Goal: Task Accomplishment & Management: Complete application form

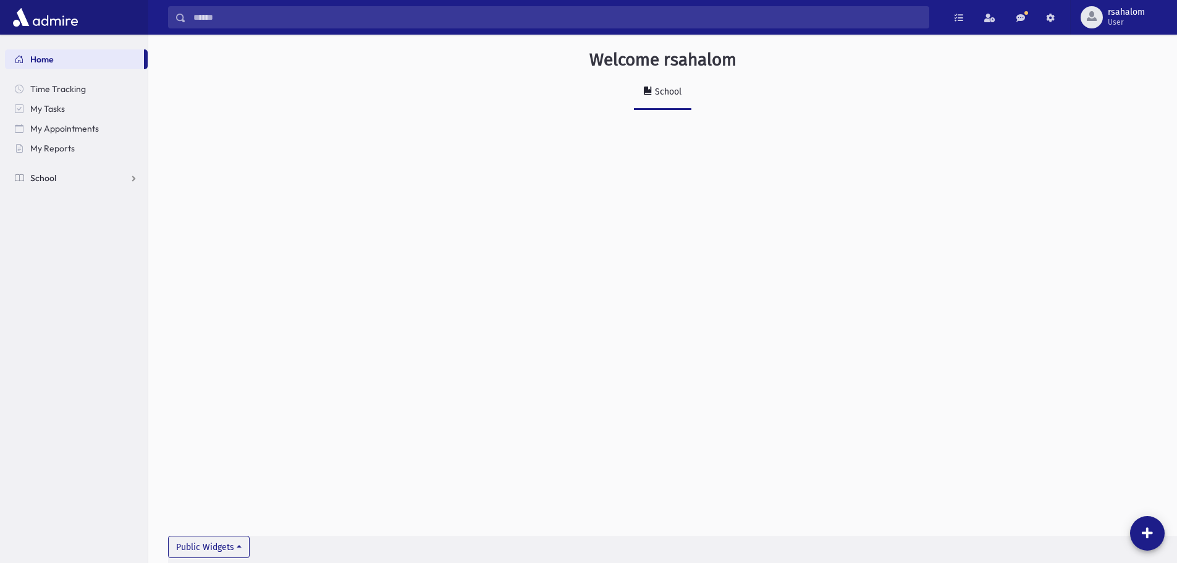
click at [100, 174] on link "School" at bounding box center [76, 178] width 143 height 20
click at [76, 222] on span "Attendance" at bounding box center [60, 217] width 46 height 11
click at [73, 235] on link "Entry" at bounding box center [76, 237] width 143 height 20
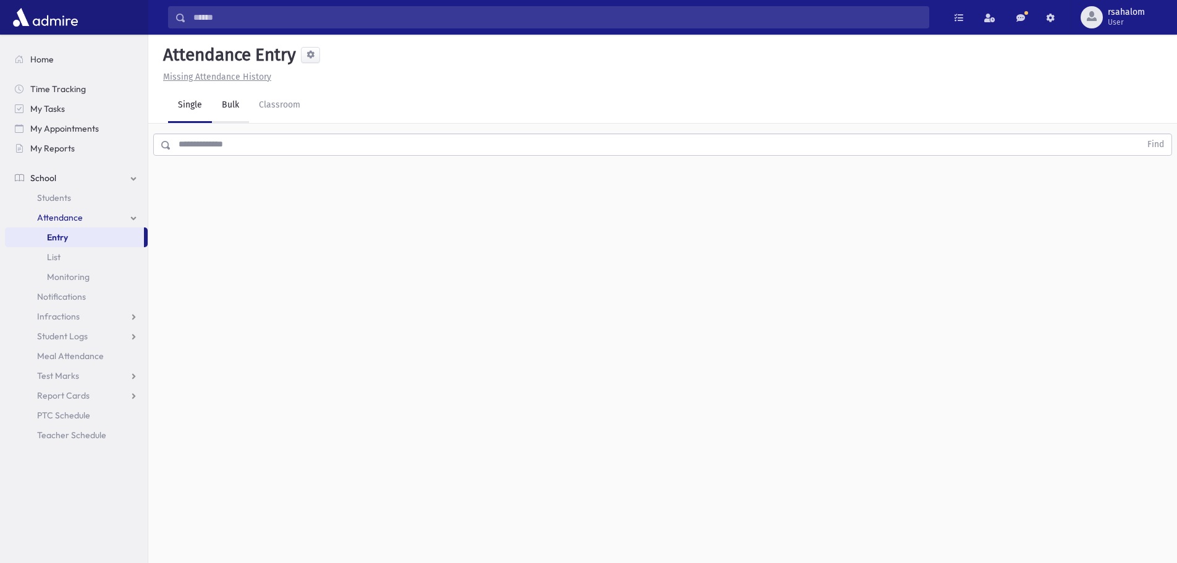
click at [238, 109] on link "Bulk" at bounding box center [230, 105] width 37 height 35
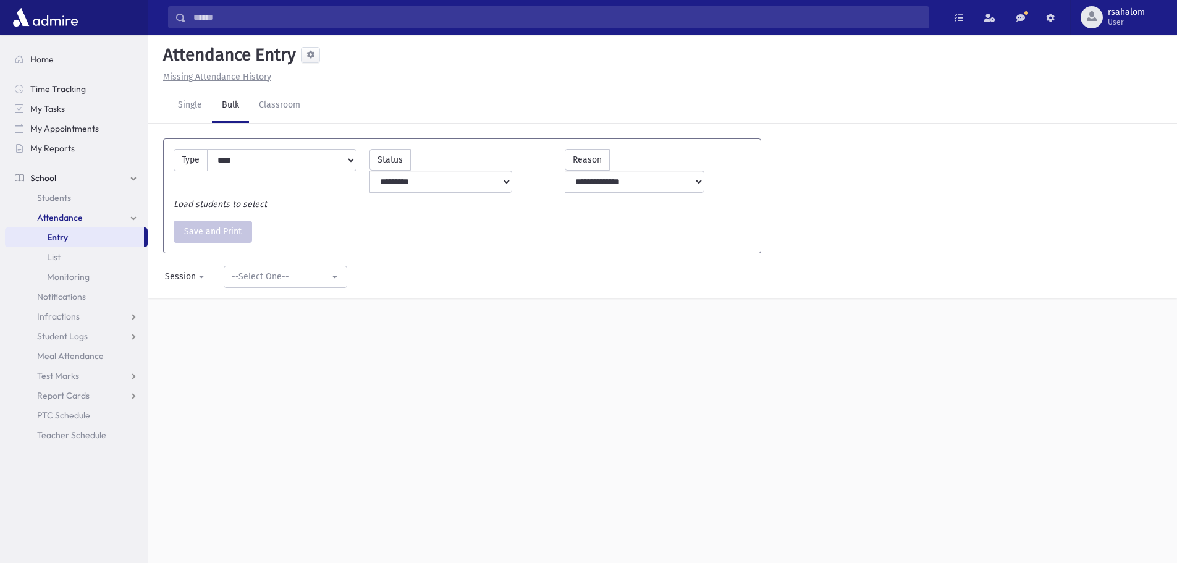
click at [300, 263] on div "**********" at bounding box center [662, 280] width 1019 height 35
click at [298, 270] on div "--Select One--" at bounding box center [281, 276] width 98 height 13
click at [259, 332] on span "--Select One--" at bounding box center [262, 338] width 57 height 12
click at [280, 270] on div "--Select One--" at bounding box center [281, 276] width 98 height 13
click at [376, 274] on div "**********" at bounding box center [662, 280] width 1019 height 35
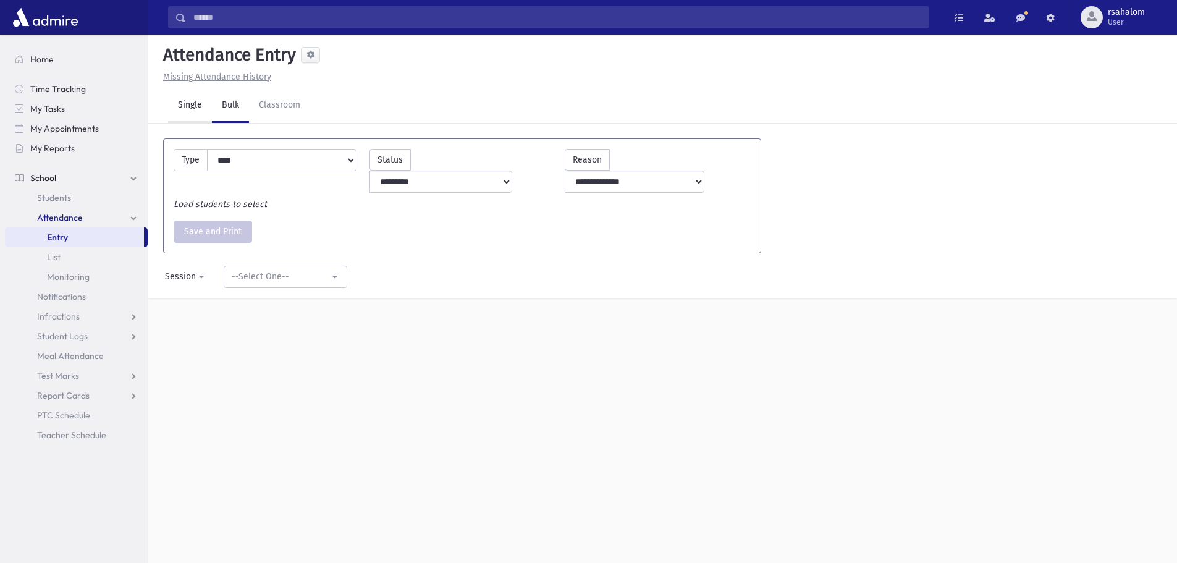
click at [185, 104] on link "Single" at bounding box center [190, 105] width 44 height 35
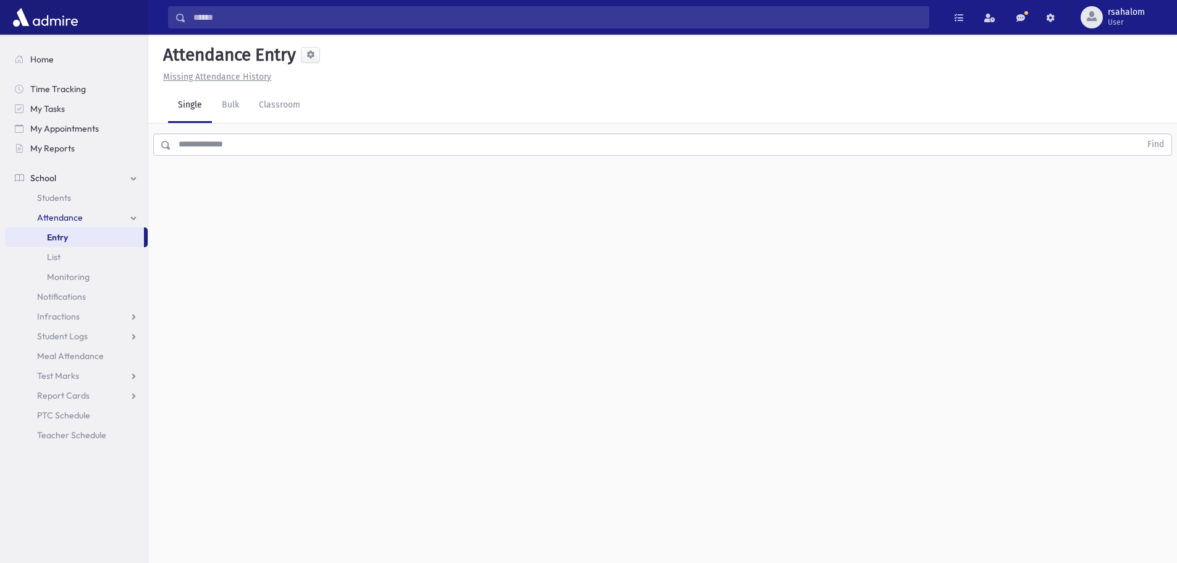
click at [235, 153] on input "text" at bounding box center [656, 144] width 970 height 22
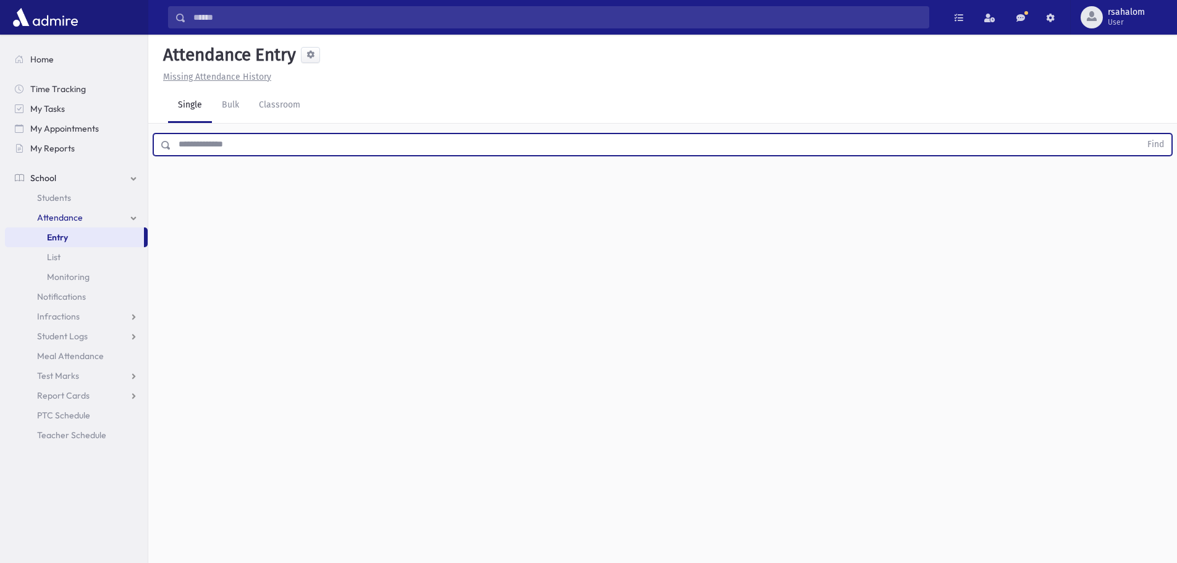
click at [234, 206] on div "Attendance Entry Missing Attendance History Single Bulk Classroom Find 0 record…" at bounding box center [662, 299] width 1029 height 528
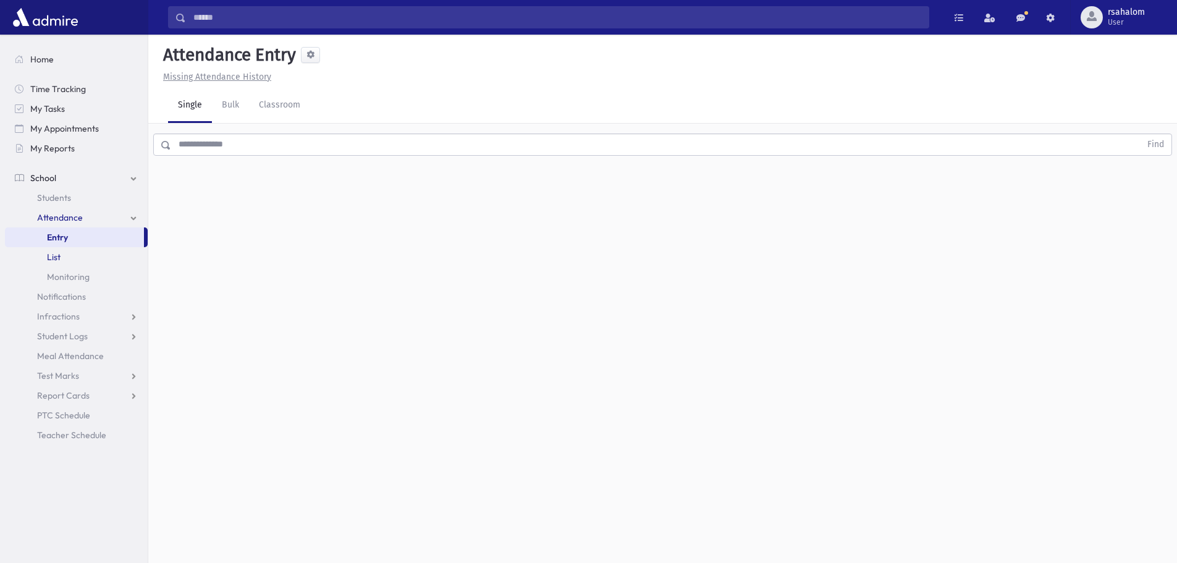
click at [88, 259] on link "List" at bounding box center [76, 257] width 143 height 20
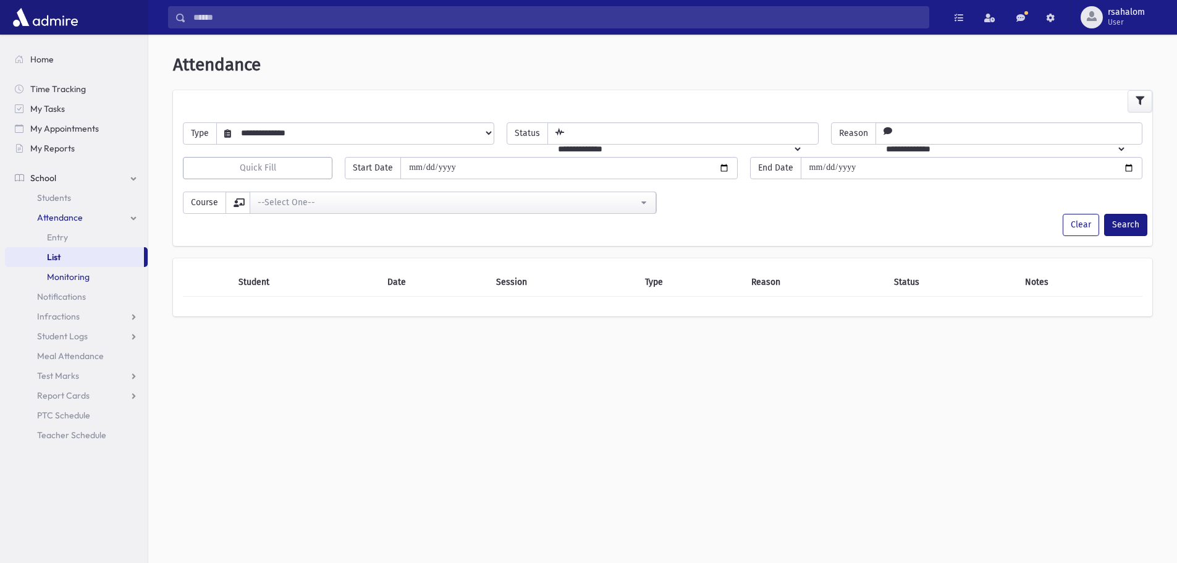
click at [80, 277] on span "Monitoring" at bounding box center [68, 276] width 43 height 11
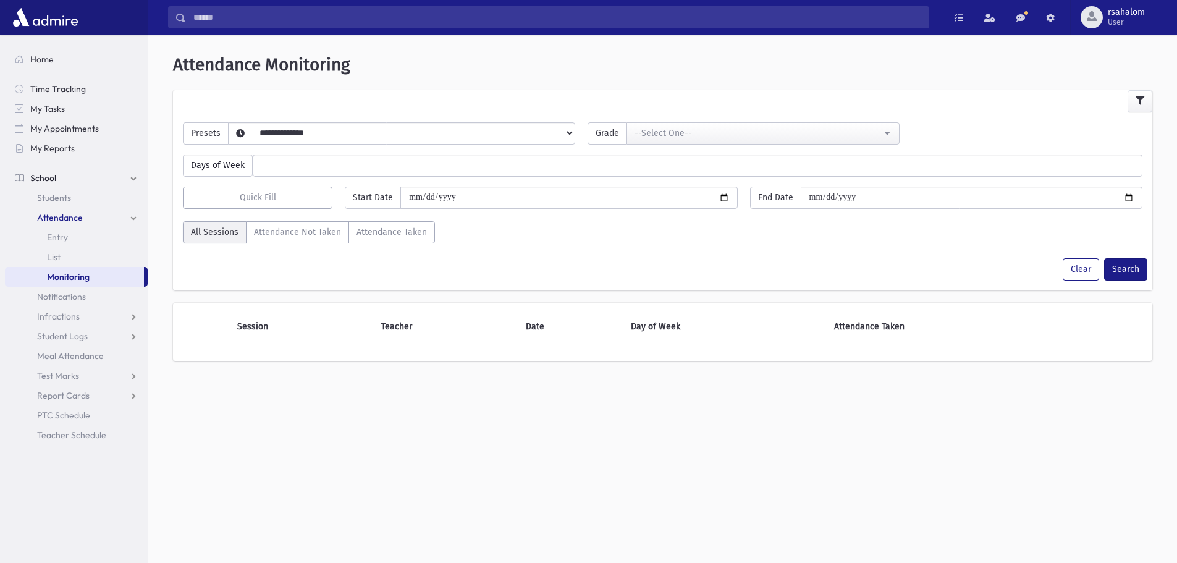
select select
click at [66, 228] on link "Entry" at bounding box center [76, 237] width 143 height 20
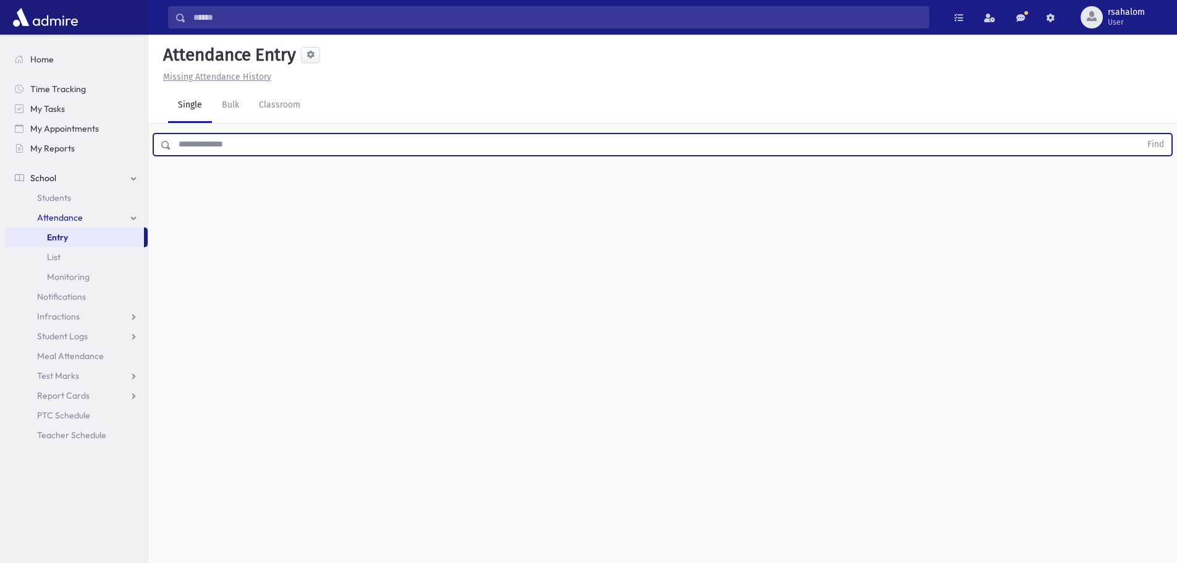
click at [346, 133] on input "text" at bounding box center [656, 144] width 970 height 22
type input "******"
click at [1140, 134] on button "Find" at bounding box center [1156, 144] width 32 height 21
